Goal: Information Seeking & Learning: Learn about a topic

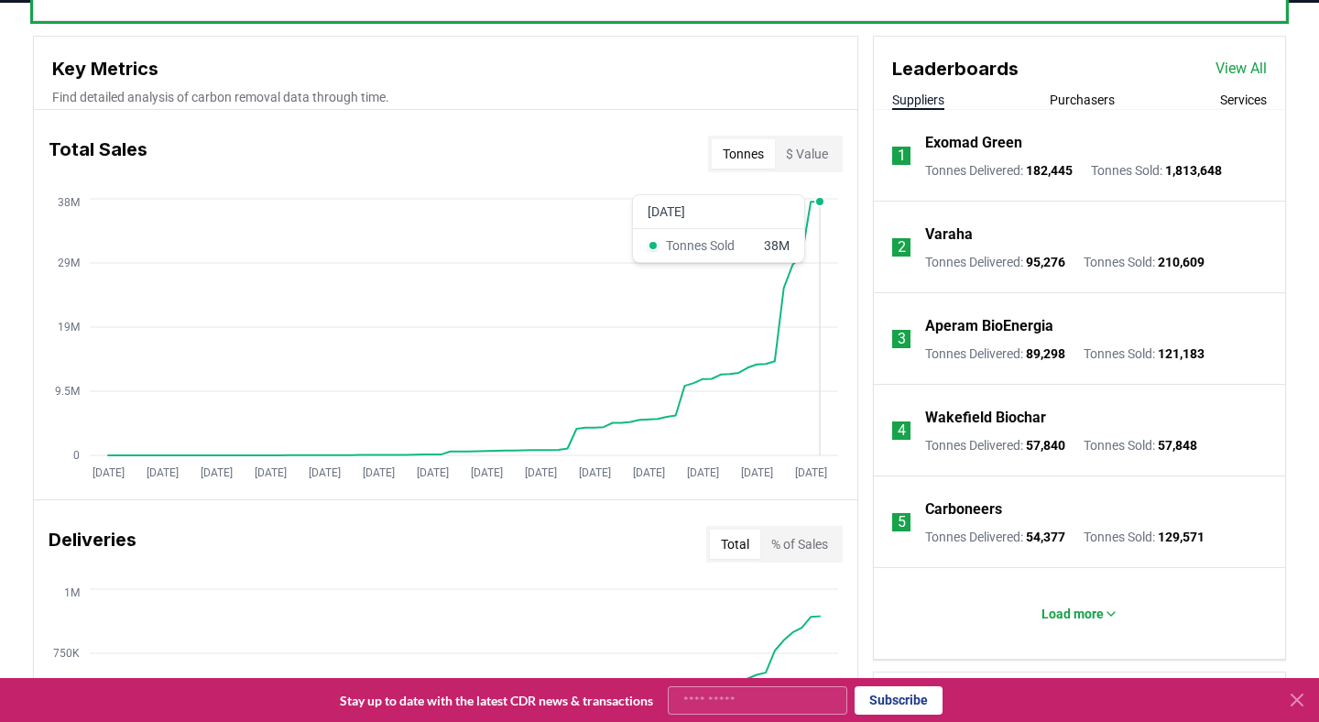
scroll to position [1069, 0]
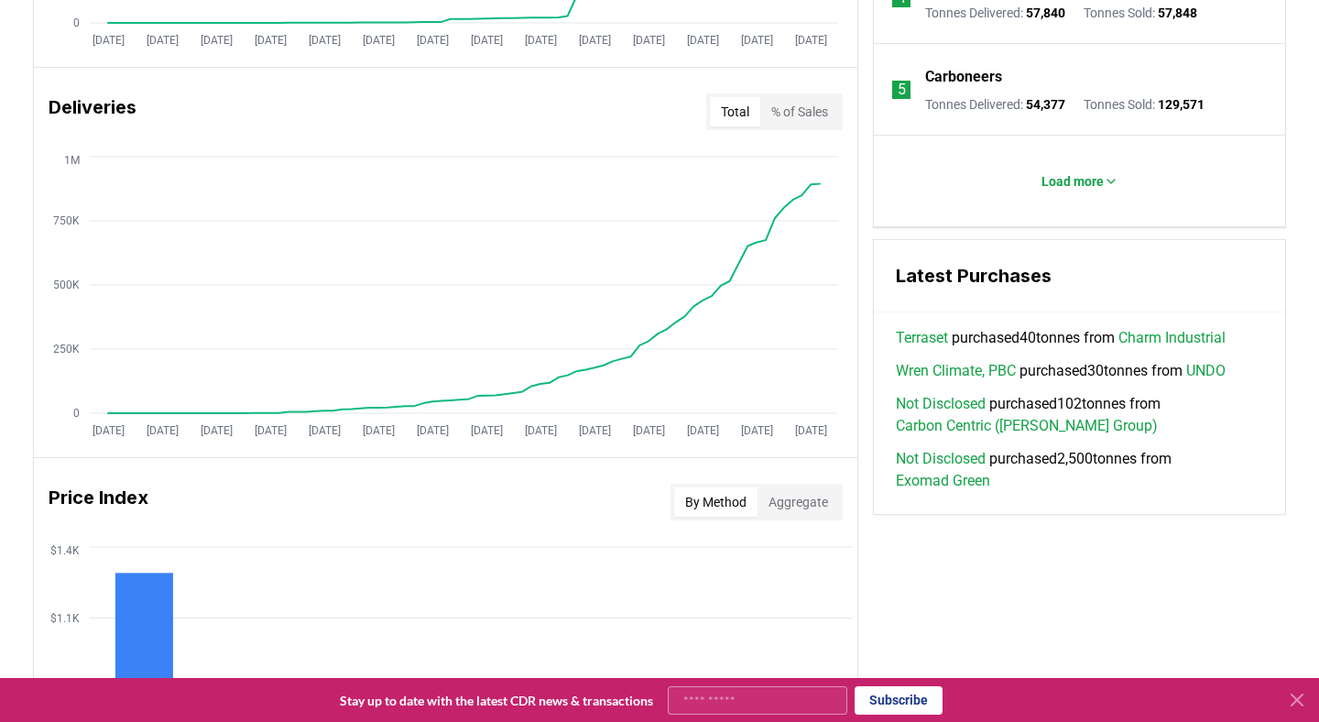
click at [784, 90] on div "Deliveries Total % of Sales" at bounding box center [446, 112] width 824 height 66
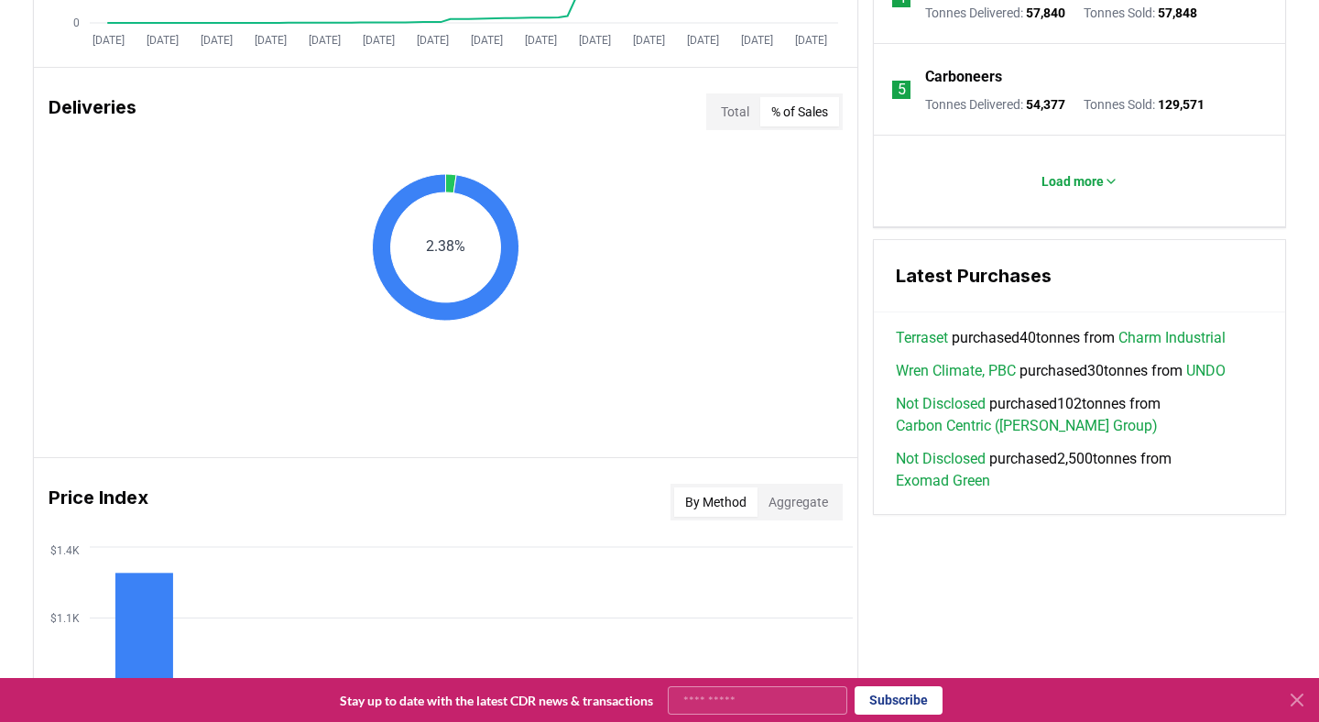
click at [784, 109] on button "% of Sales" at bounding box center [799, 111] width 79 height 29
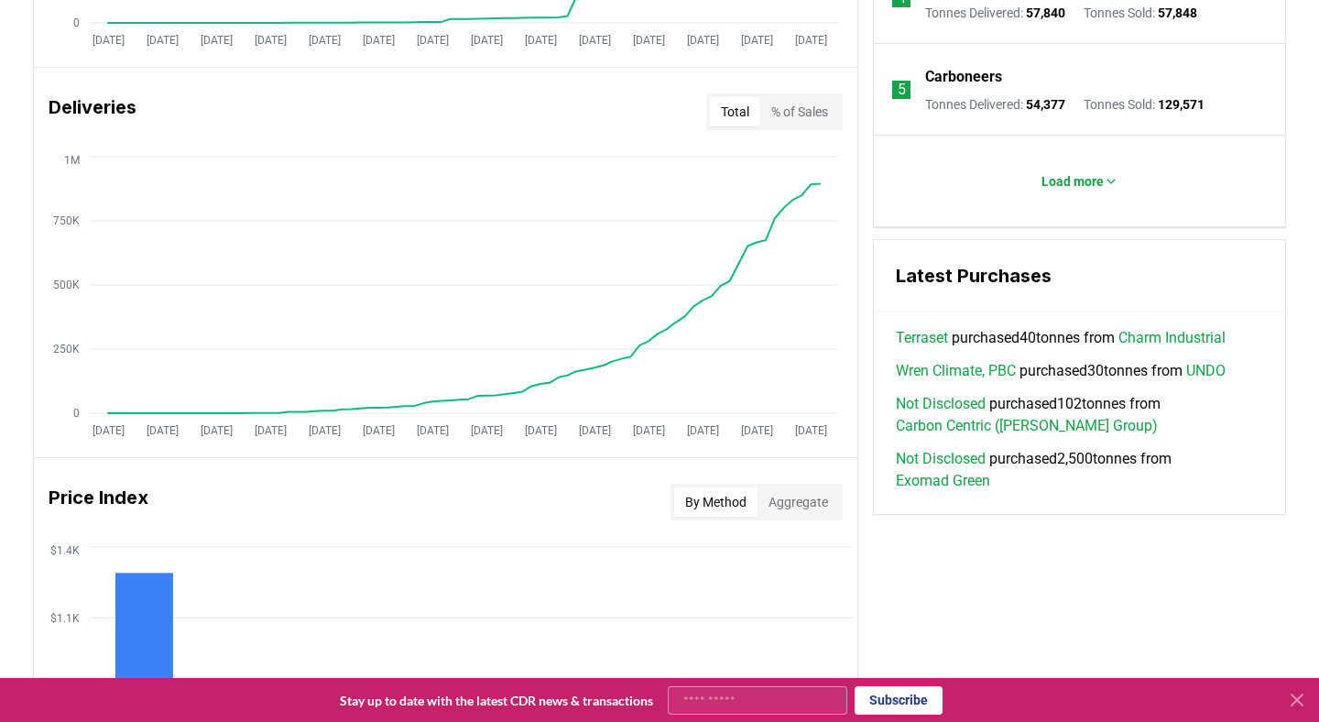
click at [734, 115] on button "Total" at bounding box center [735, 111] width 50 height 29
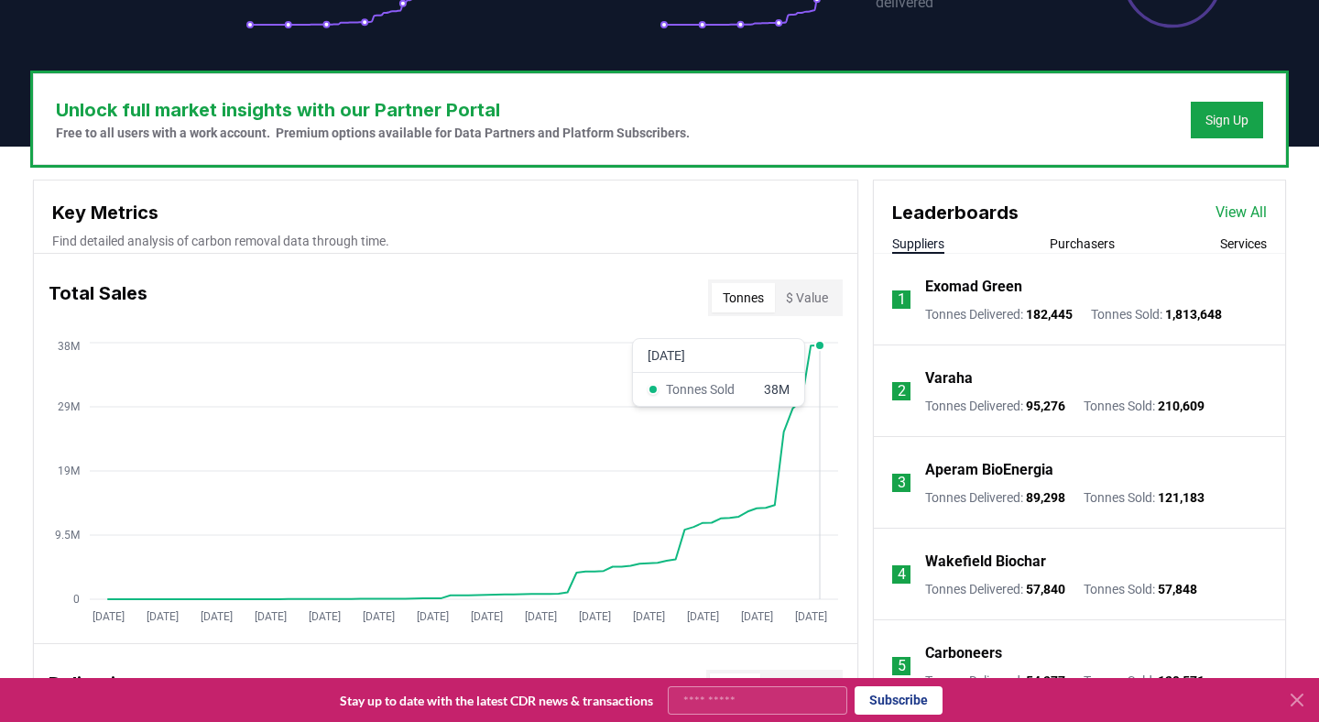
scroll to position [0, 0]
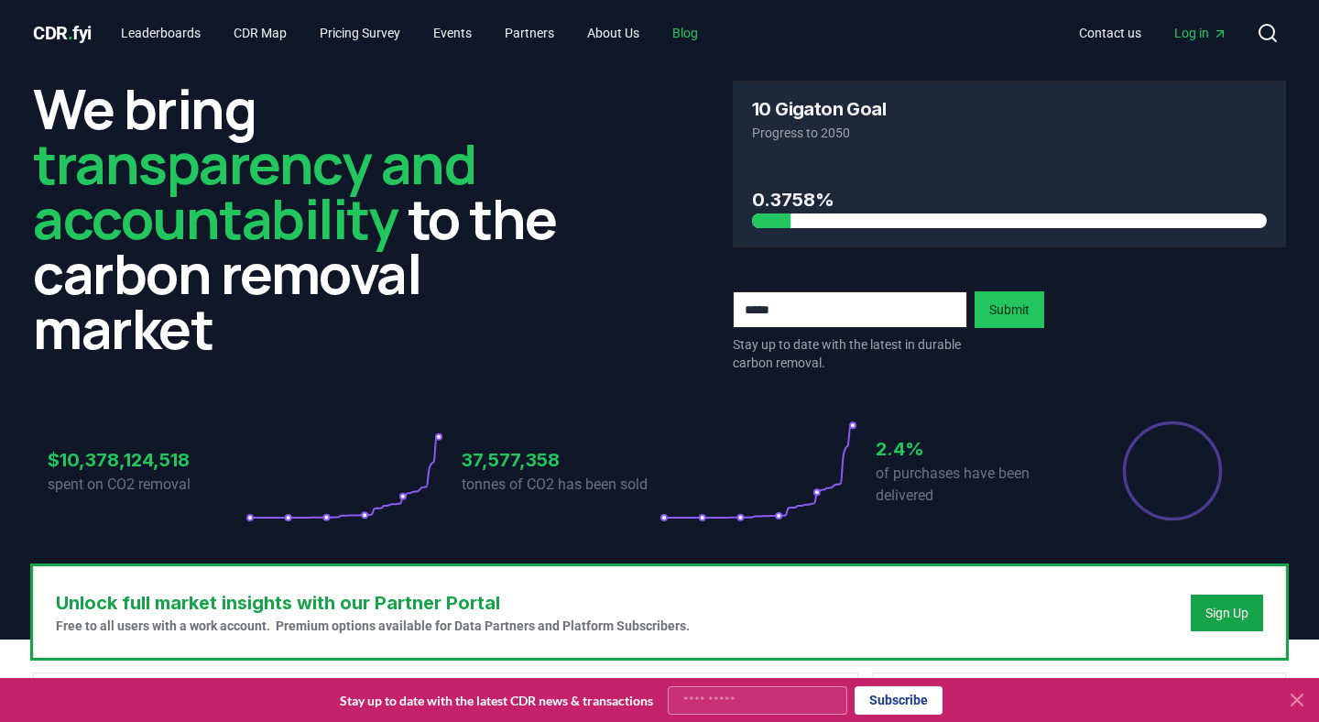
click at [713, 43] on link "Blog" at bounding box center [685, 32] width 55 height 33
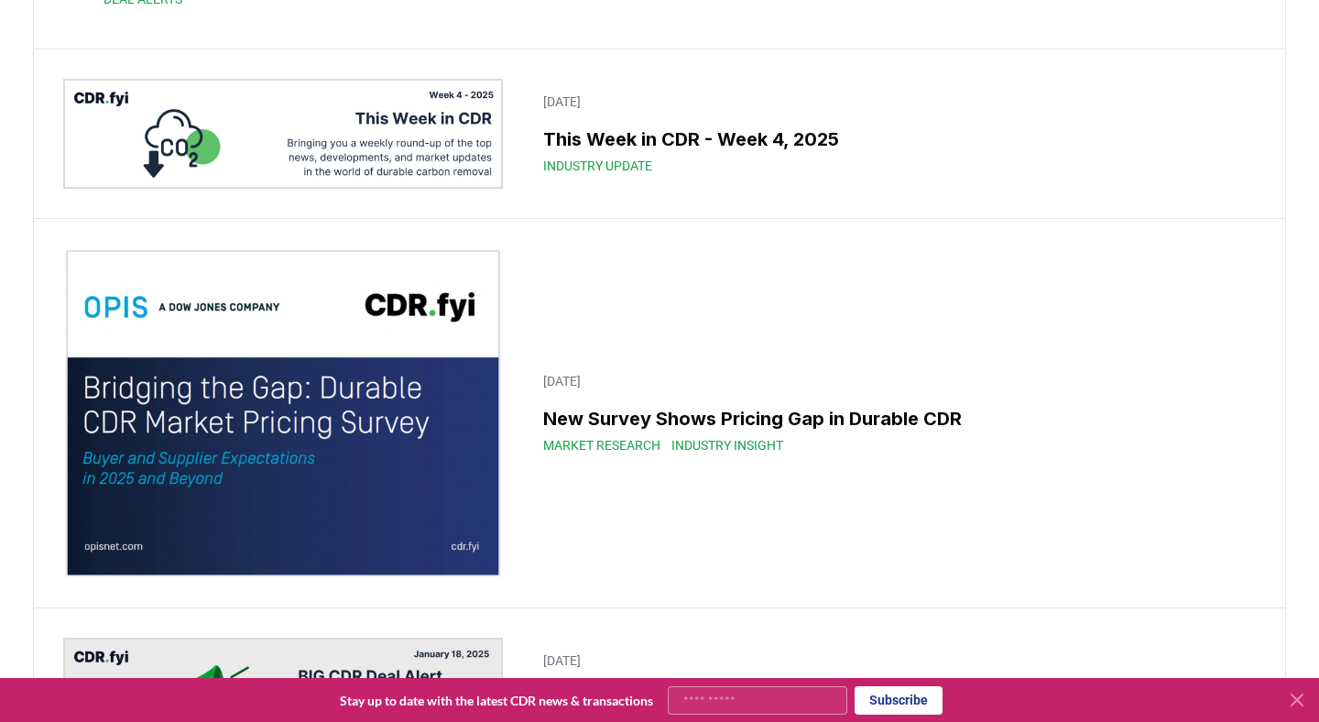
scroll to position [11929, 0]
